Goal: Use online tool/utility: Utilize a website feature to perform a specific function

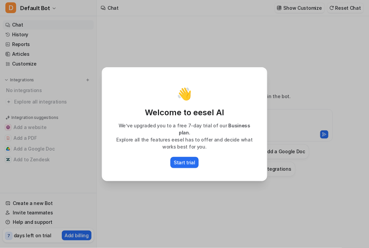
type textarea "**********"
click at [187, 163] on button "Start trial" at bounding box center [184, 162] width 28 height 11
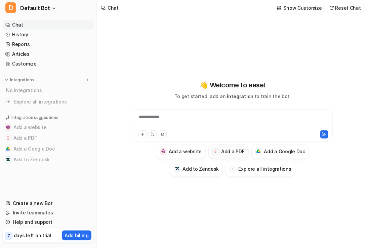
click at [234, 144] on button "Add a PDF" at bounding box center [228, 151] width 40 height 15
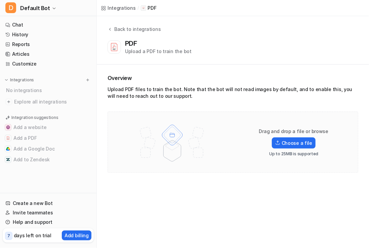
click at [231, 153] on div "Drag and drop a file or browse Choose a file Up to 25MB is supported" at bounding box center [232, 142] width 236 height 47
click at [298, 141] on label "Choose a file" at bounding box center [294, 142] width 44 height 11
click at [0, 0] on input "Choose a file" at bounding box center [0, 0] width 0 height 0
